Goal: Task Accomplishment & Management: Manage account settings

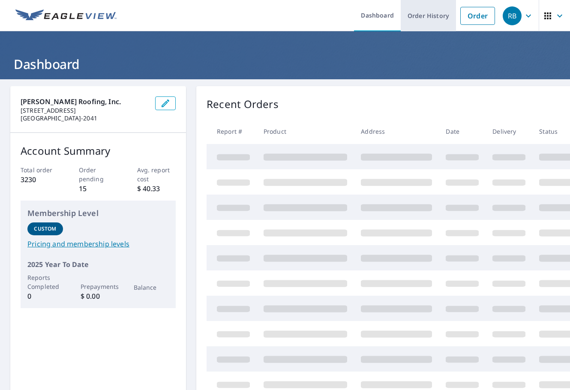
click at [433, 13] on link "Order History" at bounding box center [427, 15] width 55 height 31
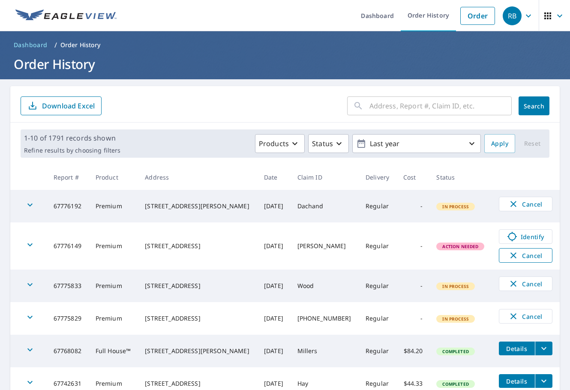
click at [520, 258] on span "Cancel" at bounding box center [526, 255] width 36 height 10
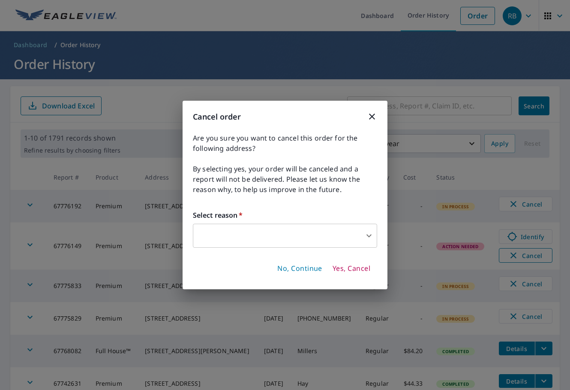
click at [520, 258] on div "Cancel order Are you sure you want to cancel this order for the following addre…" at bounding box center [285, 195] width 570 height 390
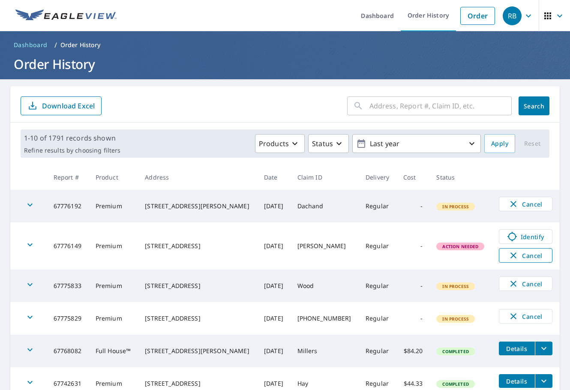
click at [508, 255] on icon "button" at bounding box center [513, 255] width 10 height 10
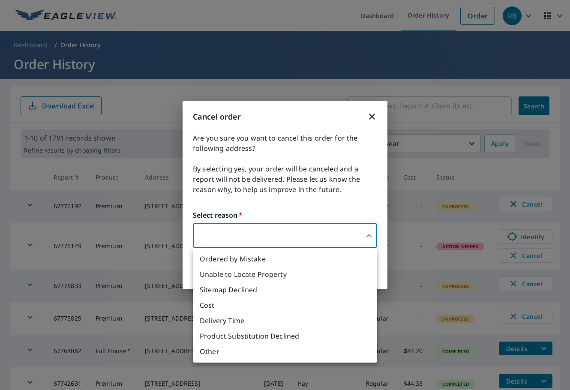
click at [337, 237] on body "RB RB Dashboard Order History Order RB Dashboard / Order History Order History …" at bounding box center [285, 195] width 570 height 390
click at [224, 260] on li "Ordered by Mistake" at bounding box center [285, 258] width 184 height 15
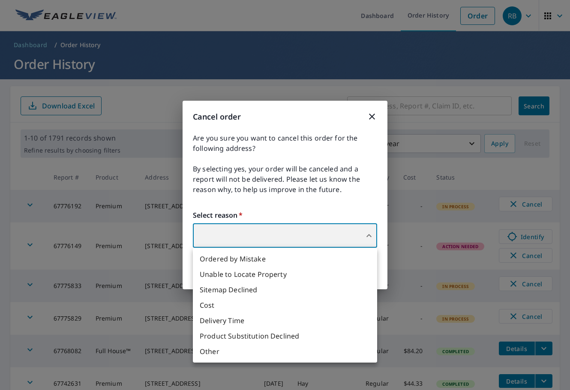
type input "30"
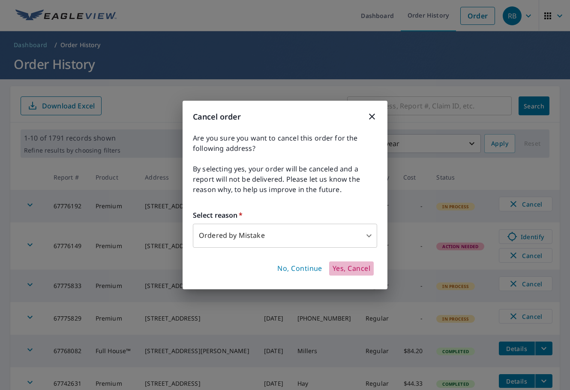
click at [358, 270] on span "Yes, Cancel" at bounding box center [351, 268] width 38 height 9
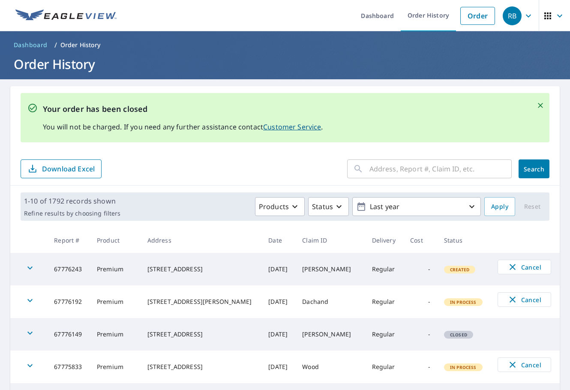
click at [538, 105] on icon "Close" at bounding box center [540, 105] width 5 height 5
